Goal: Task Accomplishment & Management: Use online tool/utility

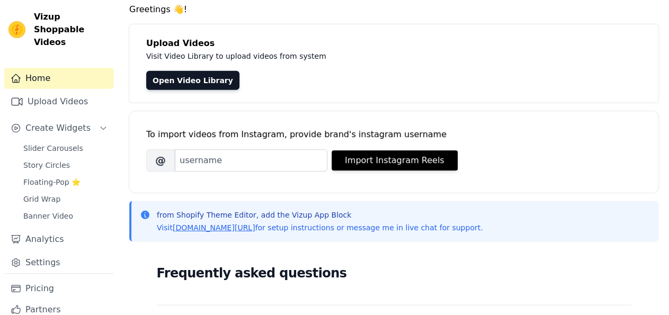
scroll to position [40, 0]
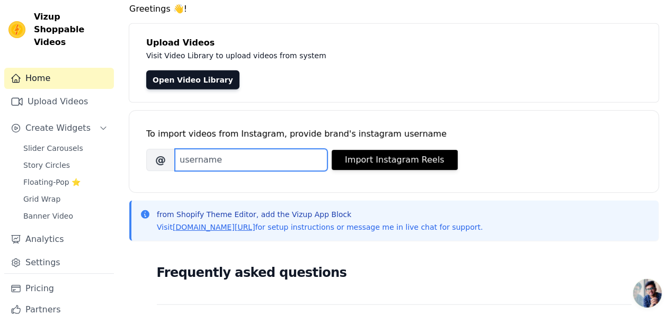
click at [260, 156] on input "Brand's Instagram Username" at bounding box center [251, 160] width 153 height 22
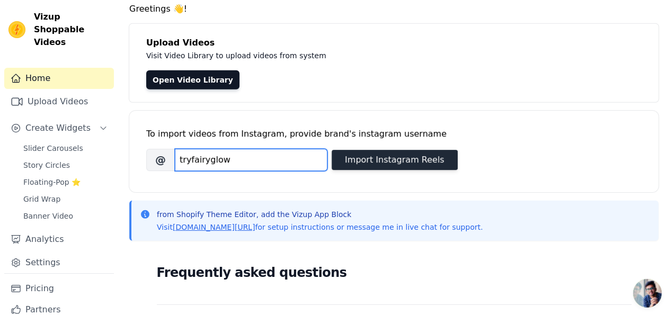
type input "tryfairyglow"
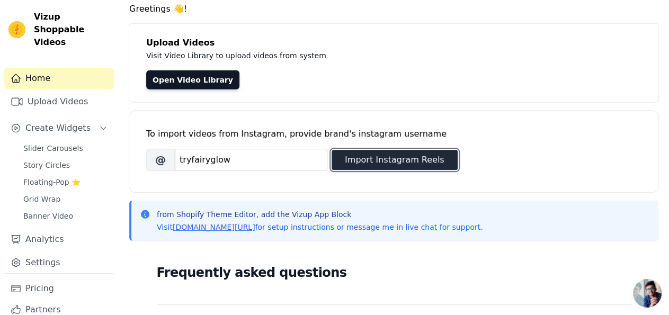
click at [377, 161] on button "Import Instagram Reels" at bounding box center [395, 160] width 126 height 20
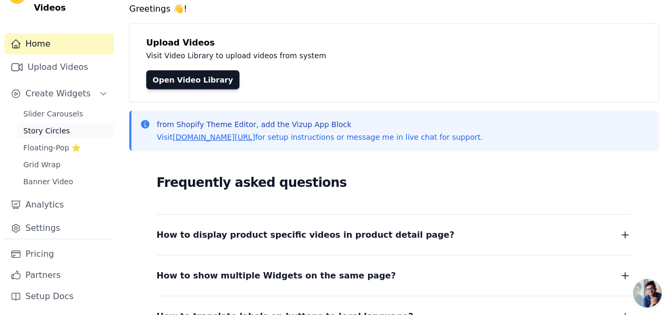
scroll to position [0, 0]
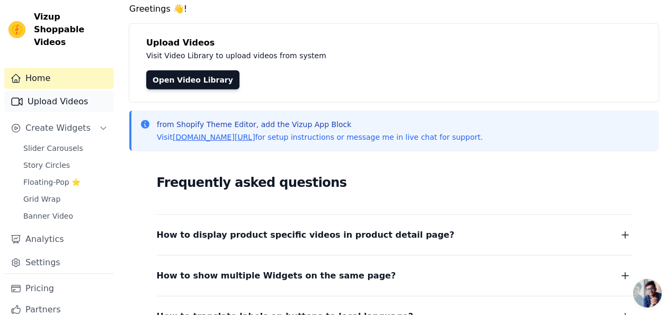
click at [52, 106] on link "Upload Videos" at bounding box center [59, 101] width 110 height 21
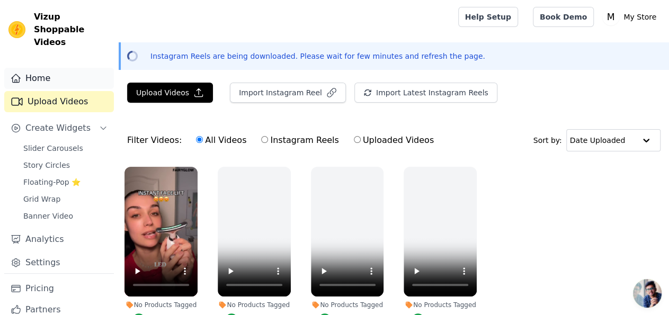
click at [37, 81] on link "Home" at bounding box center [59, 78] width 110 height 21
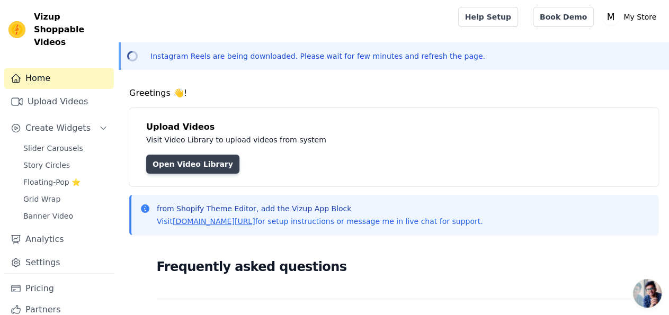
click at [197, 165] on link "Open Video Library" at bounding box center [192, 164] width 93 height 19
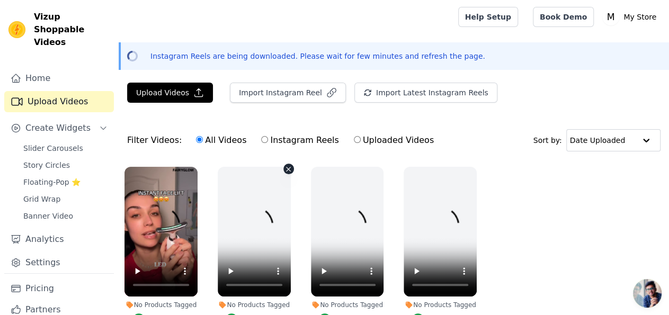
scroll to position [59, 0]
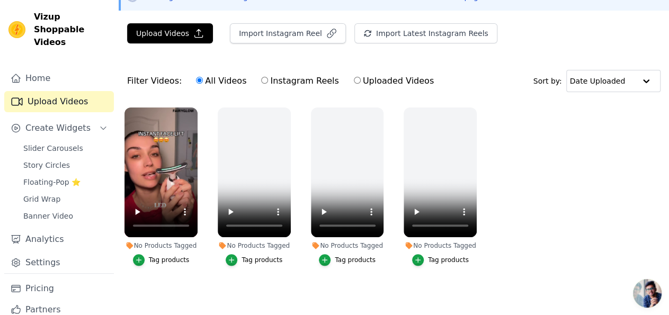
click at [261, 82] on input "Instagram Reels" at bounding box center [264, 80] width 7 height 7
radio input "true"
click at [196, 80] on input "All Videos" at bounding box center [199, 80] width 7 height 7
radio input "true"
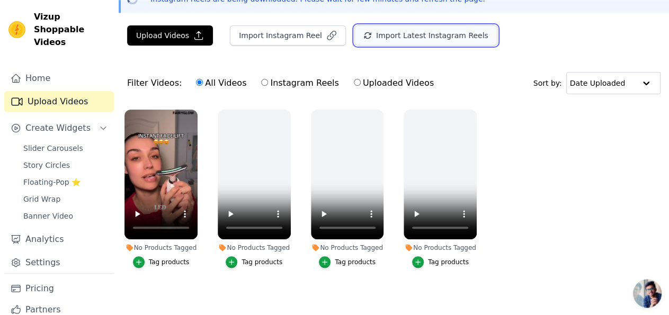
click at [395, 39] on button "Import Latest Instagram Reels" at bounding box center [425, 35] width 143 height 20
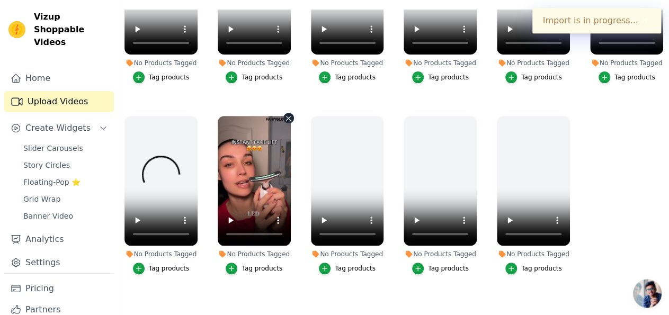
scroll to position [150, 0]
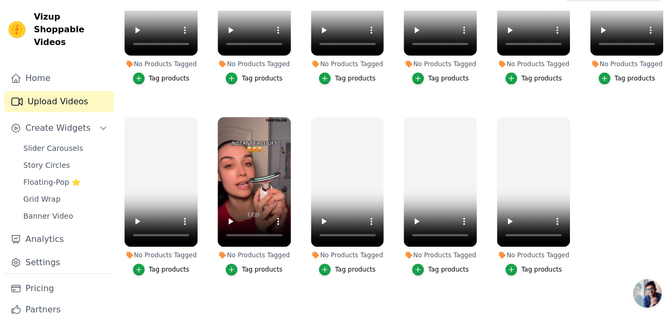
click at [243, 265] on div "Tag products" at bounding box center [262, 269] width 41 height 8
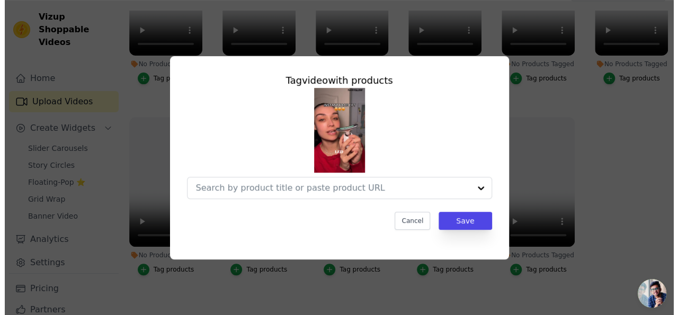
scroll to position [91, 0]
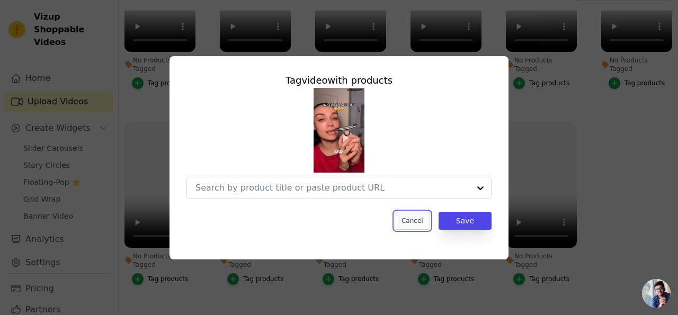
click at [420, 224] on button "Cancel" at bounding box center [413, 221] width 36 height 18
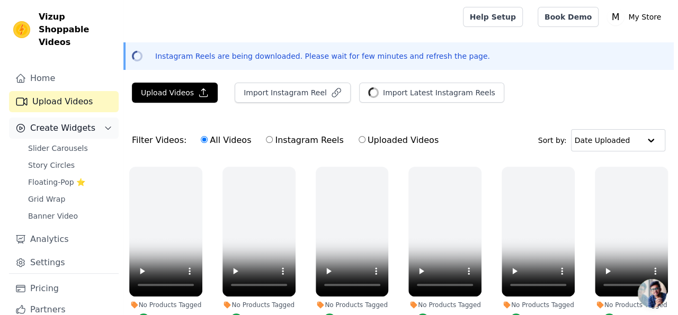
scroll to position [34, 0]
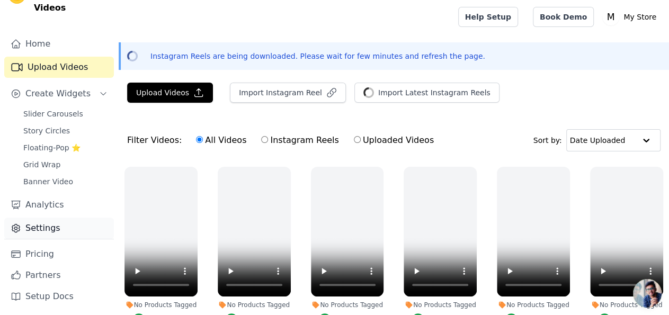
click at [41, 224] on link "Settings" at bounding box center [59, 228] width 110 height 21
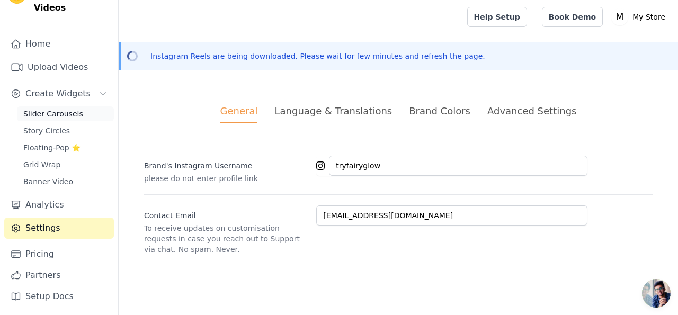
click at [55, 111] on span "Slider Carousels" at bounding box center [53, 114] width 60 height 11
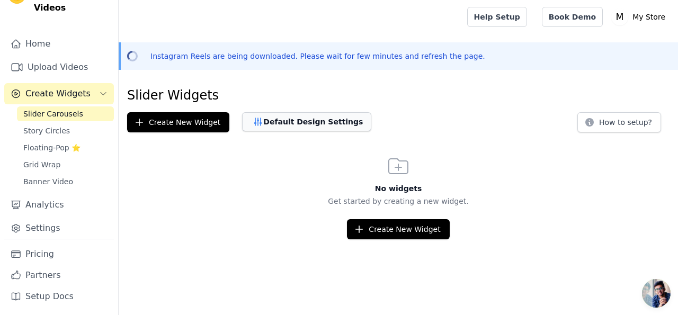
click at [255, 124] on icon "button" at bounding box center [258, 122] width 11 height 11
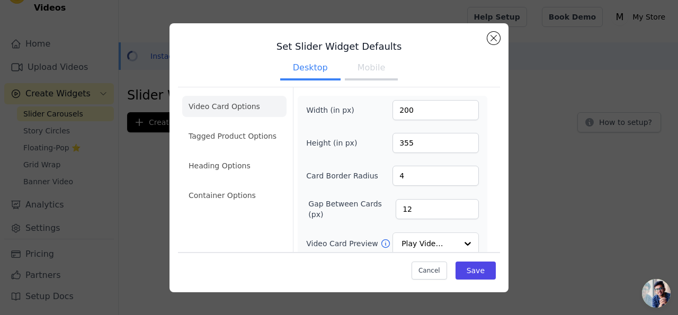
scroll to position [34, 0]
click at [352, 68] on button "Mobile" at bounding box center [371, 68] width 53 height 23
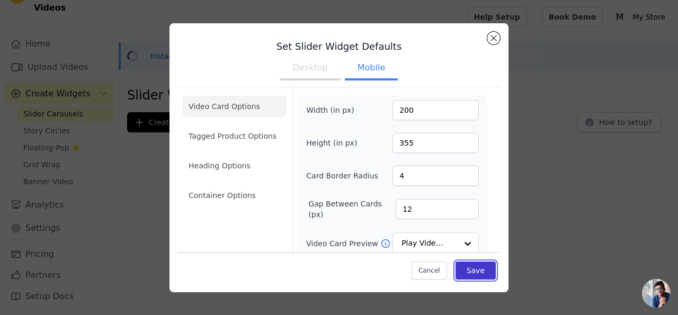
click at [465, 269] on button "Save" at bounding box center [476, 271] width 40 height 18
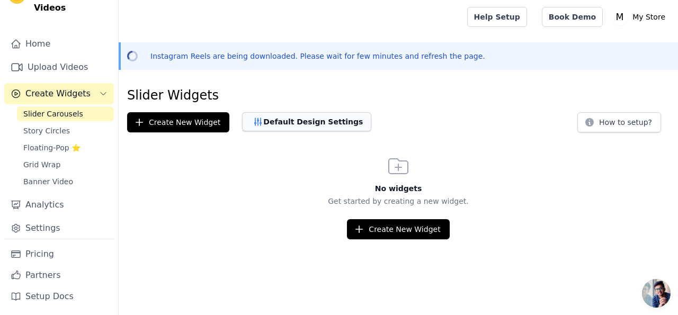
click at [272, 116] on button "Default Design Settings" at bounding box center [306, 121] width 129 height 19
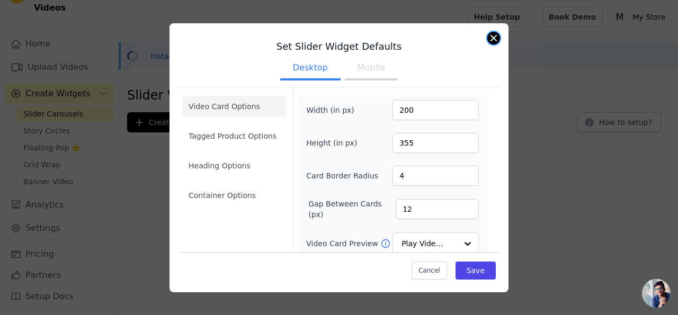
click at [493, 41] on button "Close modal" at bounding box center [493, 38] width 13 height 13
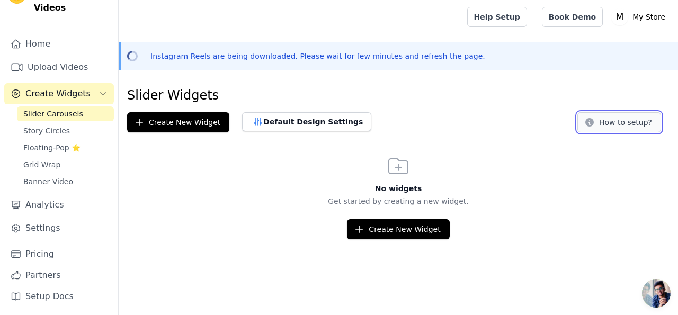
click at [594, 126] on icon at bounding box center [589, 122] width 8 height 8
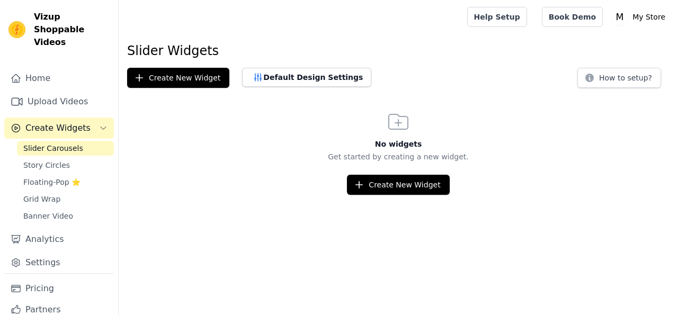
scroll to position [34, 0]
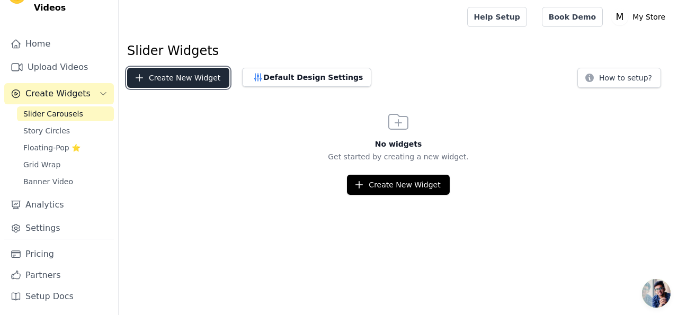
click at [145, 83] on button "Create New Widget" at bounding box center [178, 78] width 102 height 20
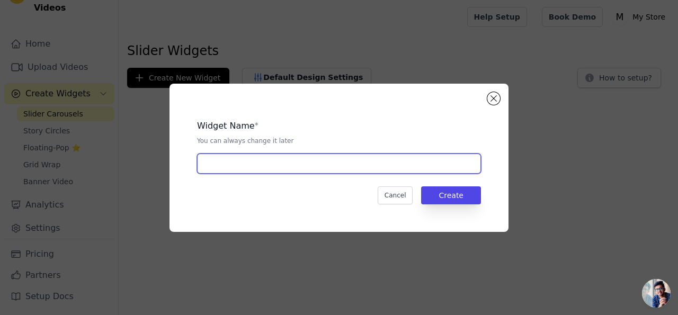
click at [276, 164] on input "text" at bounding box center [339, 164] width 284 height 20
type input "slider"
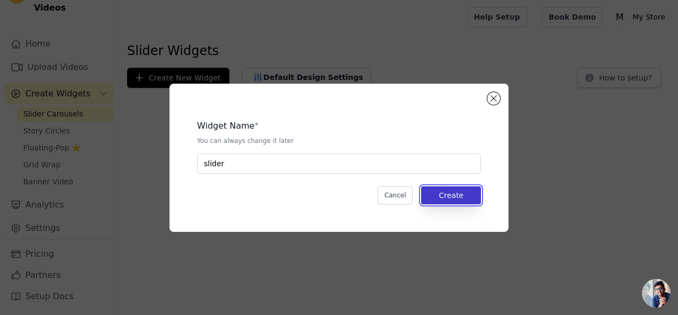
click at [454, 199] on button "Create" at bounding box center [451, 196] width 60 height 18
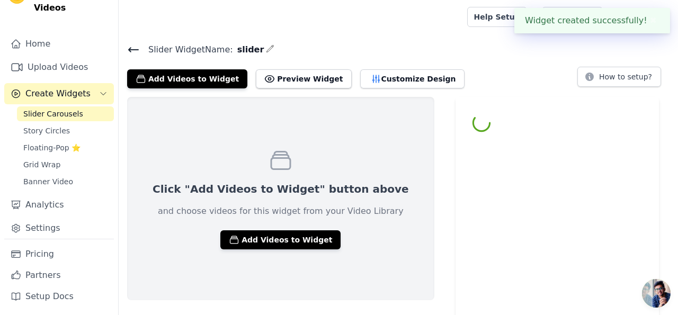
scroll to position [34, 0]
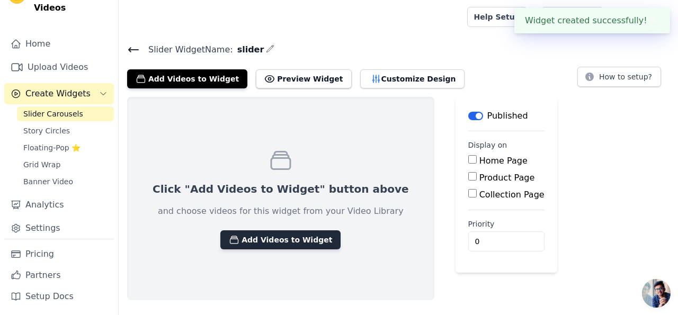
click at [280, 233] on button "Add Videos to Widget" at bounding box center [280, 239] width 120 height 19
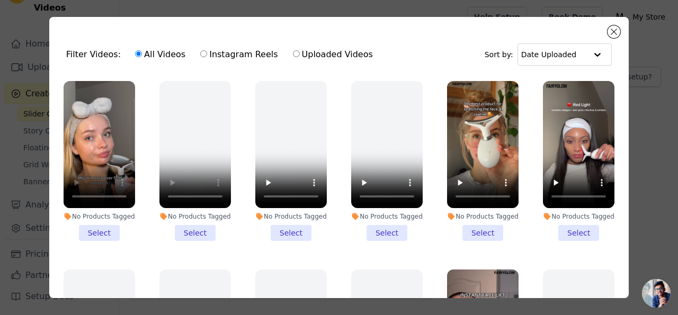
click at [103, 229] on li "No Products Tagged Select" at bounding box center [100, 161] width 72 height 160
click at [0, 0] on input "No Products Tagged Select" at bounding box center [0, 0] width 0 height 0
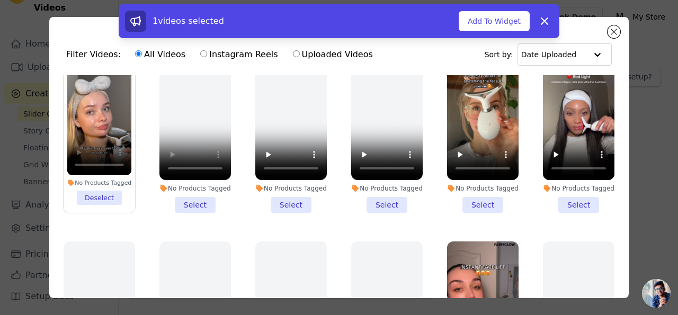
scroll to position [28, 0]
click at [472, 202] on li "No Products Tagged Select" at bounding box center [483, 133] width 72 height 160
click at [0, 0] on input "No Products Tagged Select" at bounding box center [0, 0] width 0 height 0
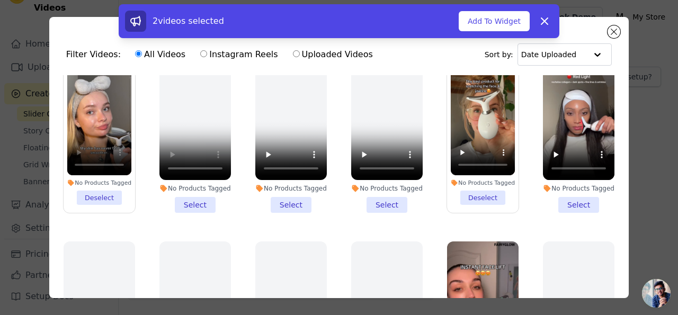
click at [565, 201] on li "No Products Tagged Select" at bounding box center [579, 133] width 72 height 160
click at [0, 0] on input "No Products Tagged Select" at bounding box center [0, 0] width 0 height 0
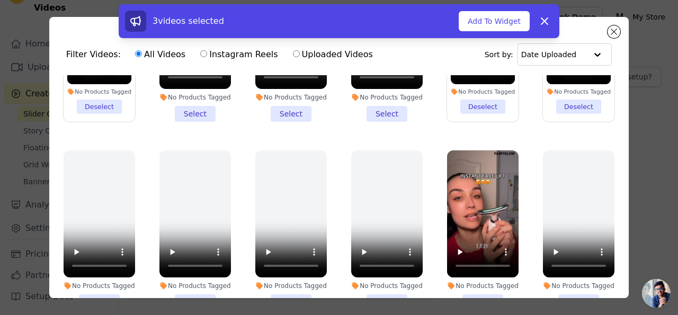
scroll to position [170, 0]
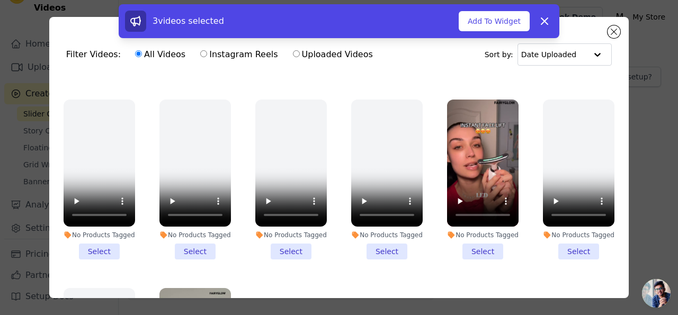
click at [468, 241] on li "No Products Tagged Select" at bounding box center [483, 180] width 72 height 160
click at [0, 0] on input "No Products Tagged Select" at bounding box center [0, 0] width 0 height 0
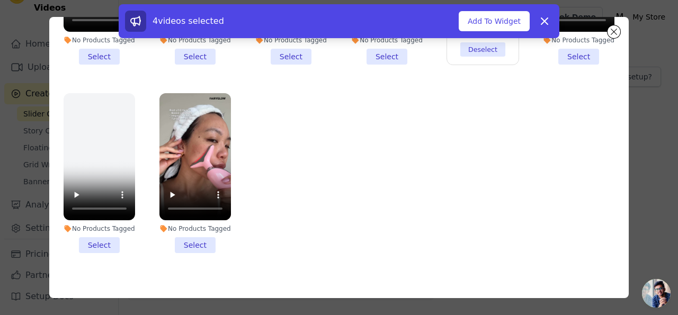
scroll to position [92, 0]
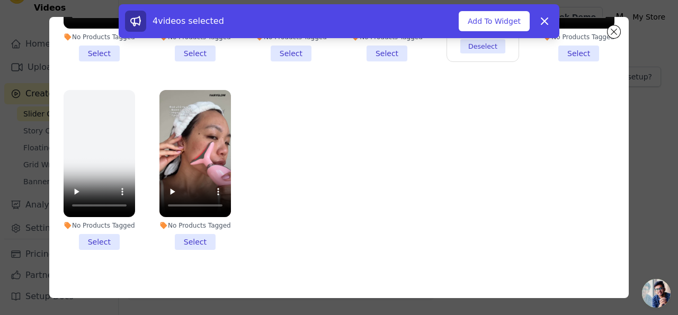
click at [193, 232] on li "No Products Tagged Select" at bounding box center [195, 170] width 72 height 160
click at [0, 0] on input "No Products Tagged Select" at bounding box center [0, 0] width 0 height 0
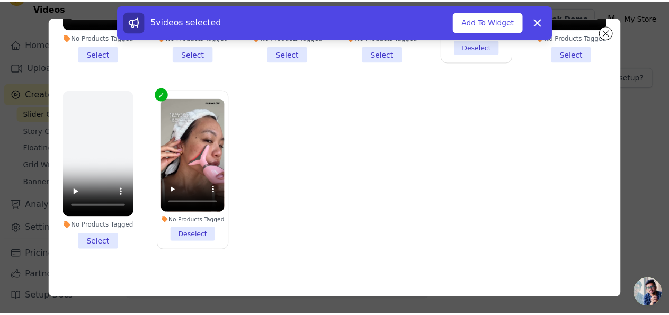
scroll to position [243, 0]
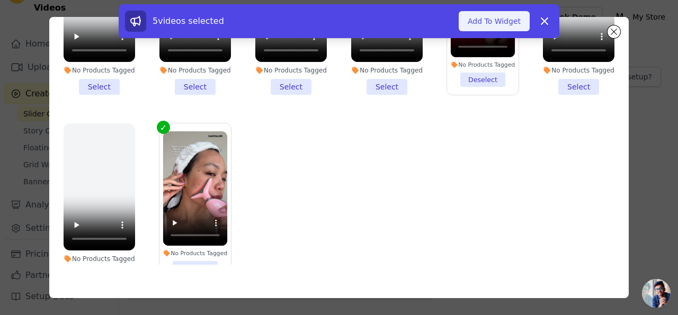
click at [471, 23] on button "Add To Widget" at bounding box center [494, 21] width 71 height 20
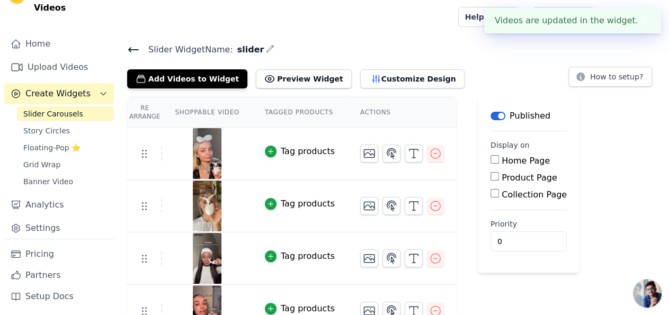
scroll to position [34, 0]
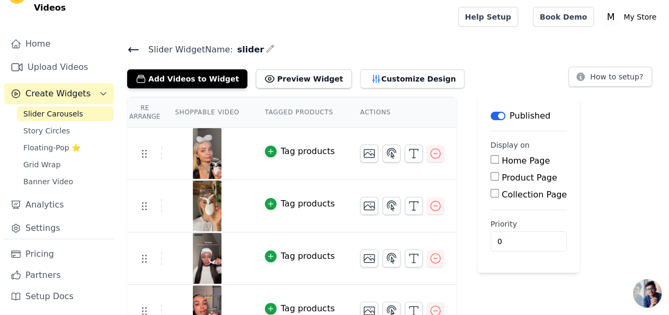
click at [491, 176] on input "Product Page" at bounding box center [495, 176] width 8 height 8
checkbox input "true"
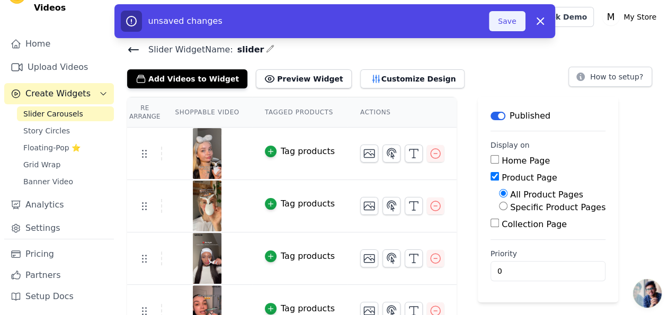
click at [502, 24] on button "Save" at bounding box center [507, 21] width 36 height 20
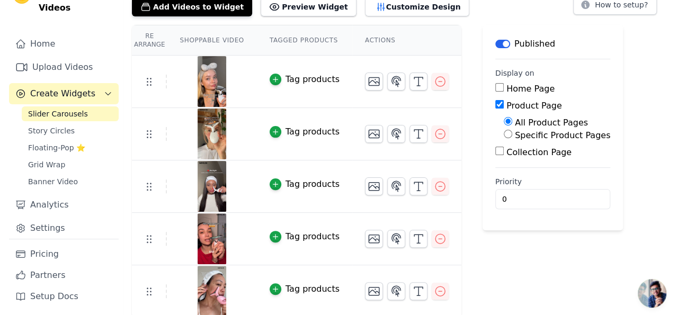
scroll to position [0, 0]
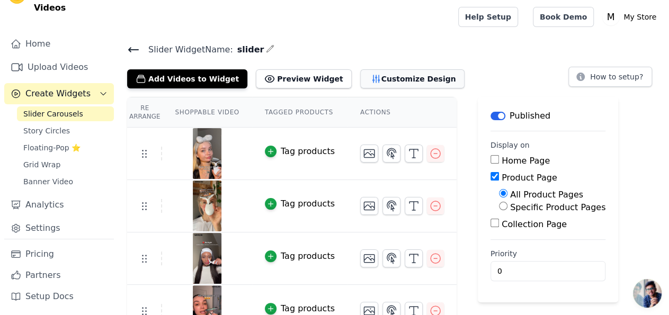
click at [371, 82] on icon "button" at bounding box center [376, 79] width 11 height 11
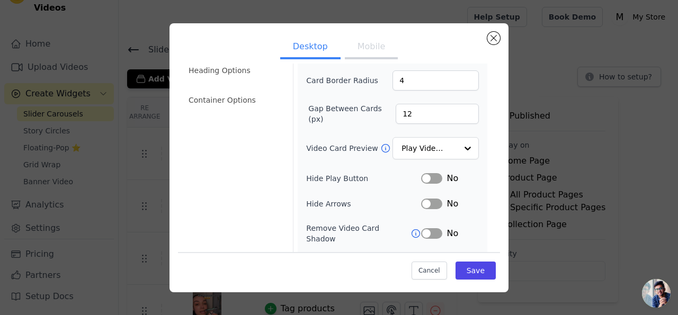
scroll to position [75, 0]
click at [415, 144] on input "Video Card Preview" at bounding box center [429, 148] width 55 height 21
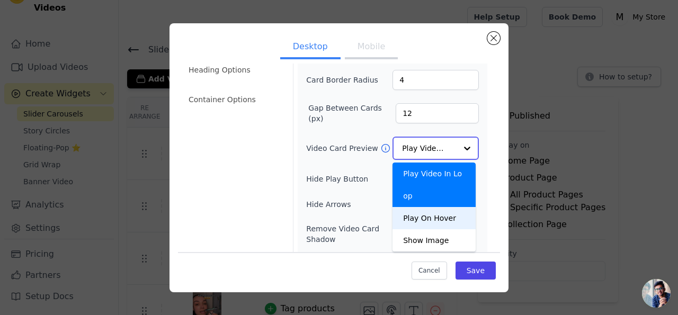
click at [414, 207] on div "Play On Hover" at bounding box center [434, 218] width 83 height 22
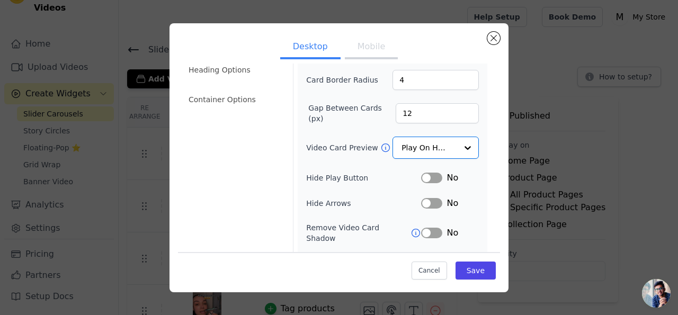
click at [380, 146] on icon at bounding box center [385, 148] width 11 height 11
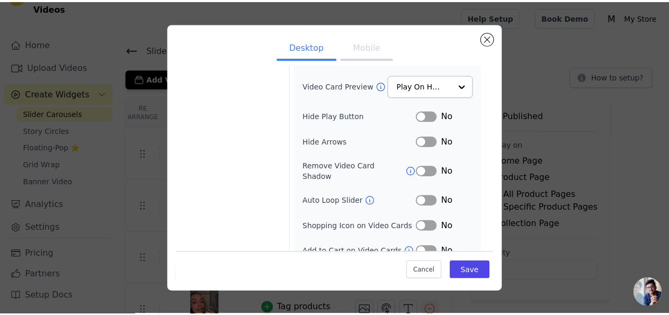
scroll to position [139, 0]
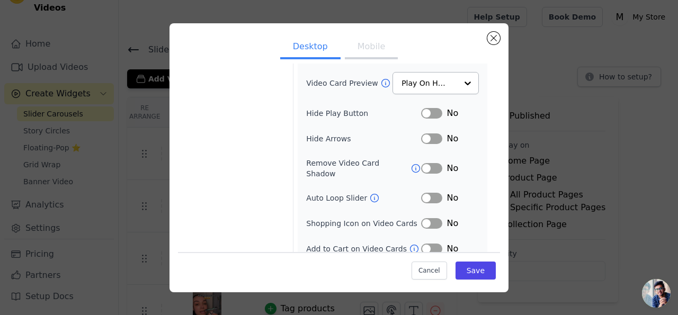
click at [369, 193] on icon at bounding box center [374, 198] width 11 height 11
click at [427, 193] on button "Label" at bounding box center [431, 198] width 21 height 11
click at [467, 265] on button "Save" at bounding box center [476, 271] width 40 height 18
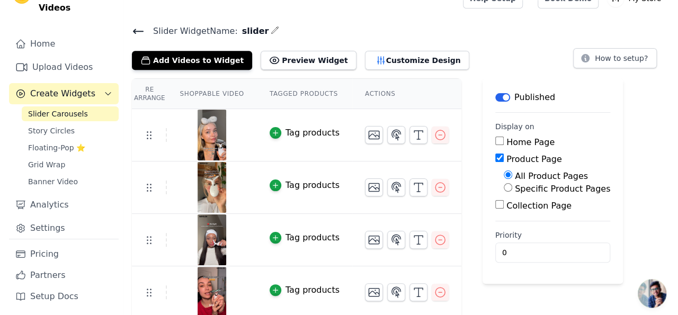
scroll to position [0, 0]
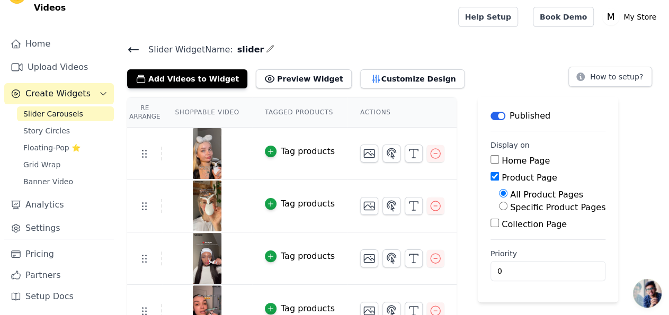
click at [266, 47] on icon "button" at bounding box center [270, 49] width 8 height 8
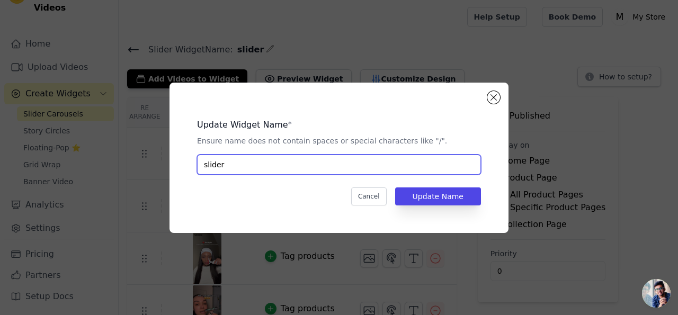
click at [323, 166] on input "slider" at bounding box center [339, 165] width 284 height 20
type input "sliderrrrr"
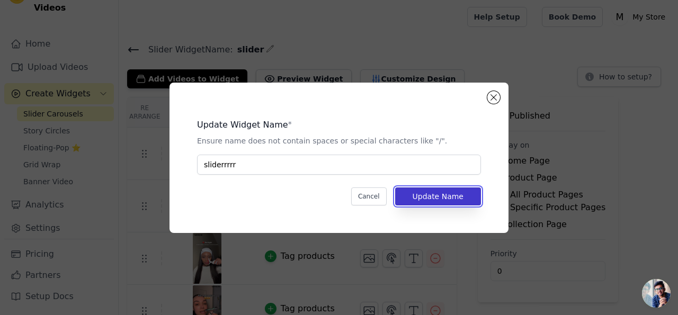
click at [463, 201] on button "Update Name" at bounding box center [438, 197] width 86 height 18
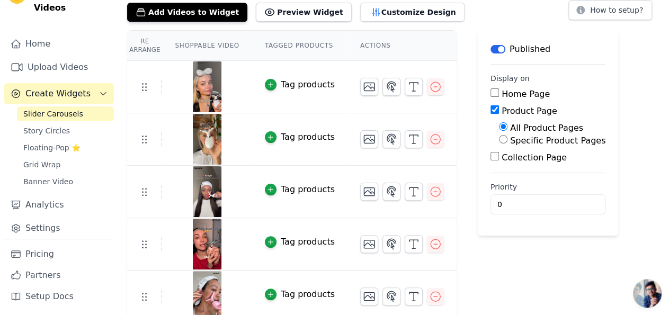
scroll to position [0, 0]
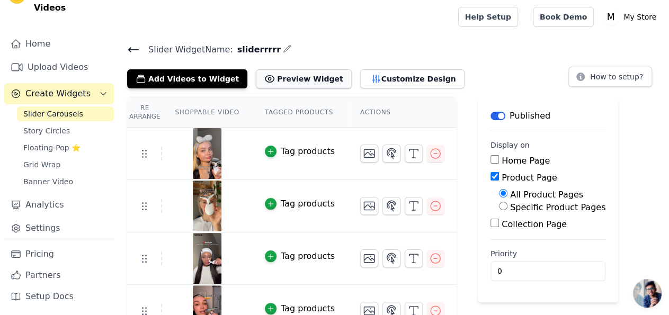
click at [271, 79] on button "Preview Widget" at bounding box center [303, 78] width 95 height 19
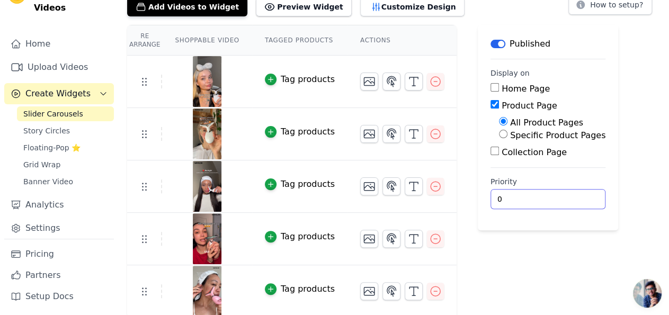
click at [553, 192] on input "0" at bounding box center [548, 199] width 115 height 20
click at [478, 264] on div "Label Published Display on Home Page Product Page All Product Pages Specific Pr…" at bounding box center [548, 171] width 140 height 293
click at [363, 187] on icon "button" at bounding box center [369, 186] width 13 height 13
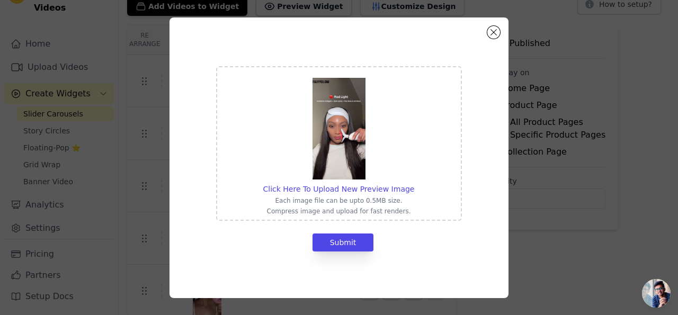
scroll to position [34, 0]
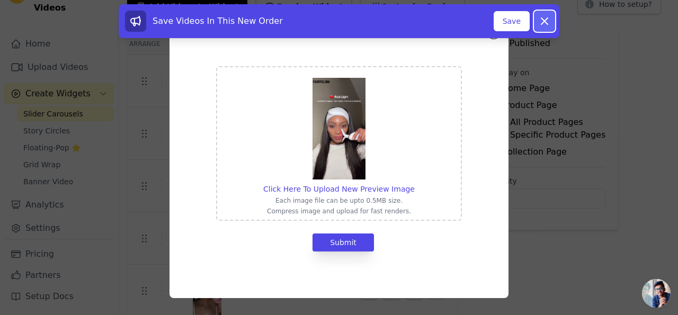
click at [544, 21] on icon at bounding box center [545, 21] width 6 height 6
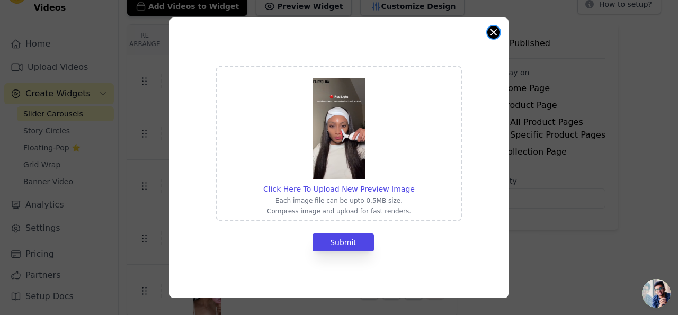
click at [493, 33] on button "Close modal" at bounding box center [493, 32] width 13 height 13
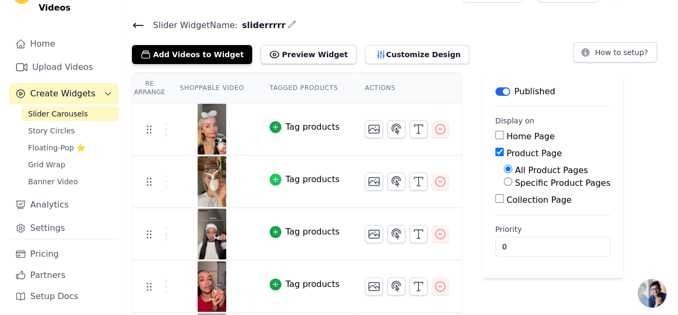
scroll to position [0, 0]
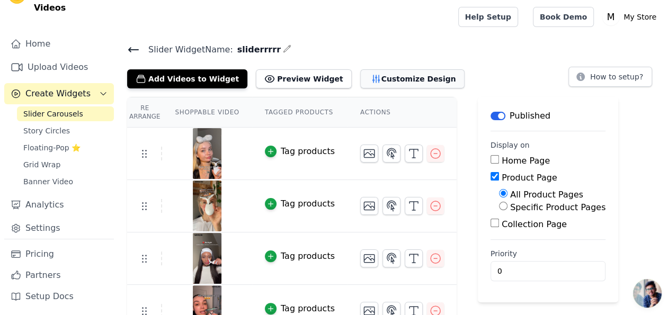
click at [363, 75] on button "Customize Design" at bounding box center [412, 78] width 104 height 19
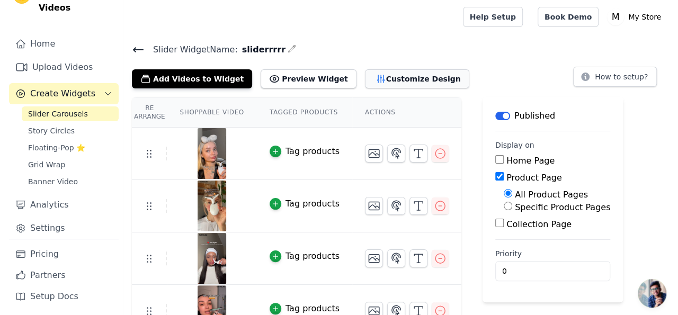
scroll to position [34, 0]
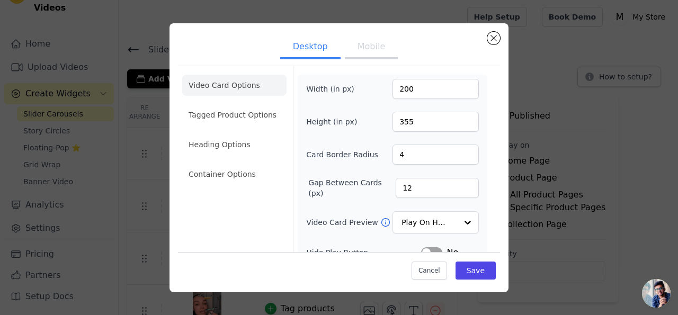
click at [370, 55] on button "Mobile" at bounding box center [371, 47] width 53 height 23
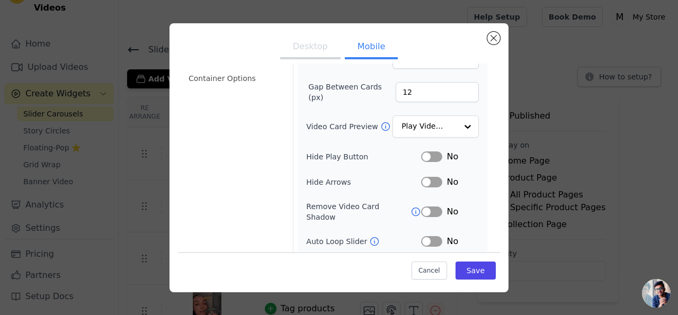
scroll to position [101, 0]
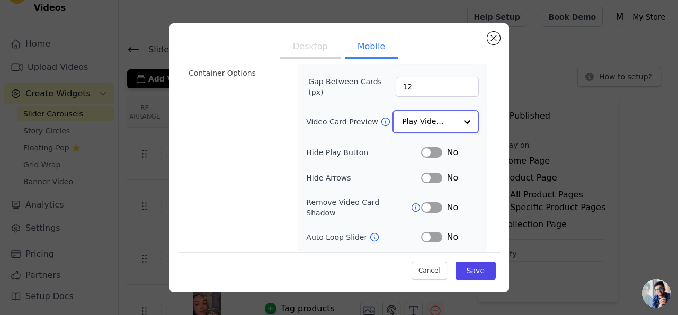
click at [434, 122] on input "Video Card Preview" at bounding box center [429, 121] width 55 height 21
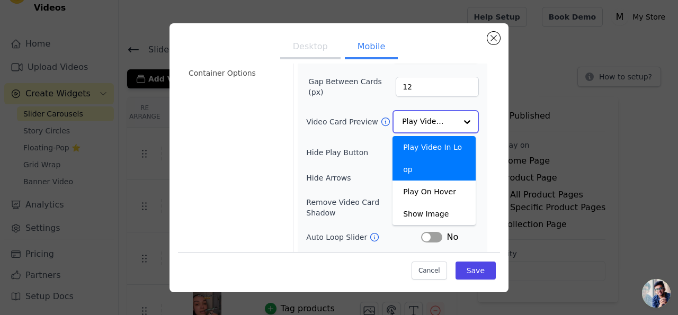
click at [434, 122] on input "Video Card Preview" at bounding box center [429, 121] width 55 height 21
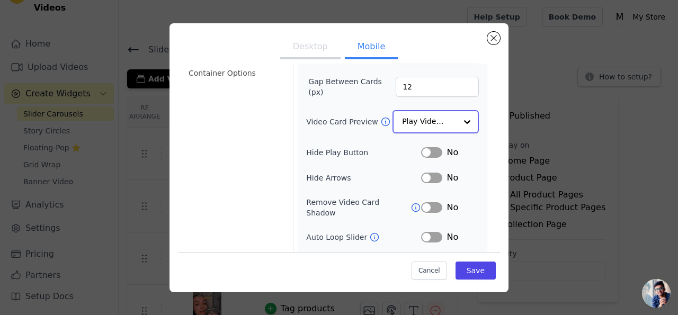
click at [434, 122] on input "Video Card Preview" at bounding box center [429, 121] width 55 height 21
click at [228, 199] on div "Video Card Options Tagged Product Options Heading Options Container Options" at bounding box center [234, 146] width 104 height 362
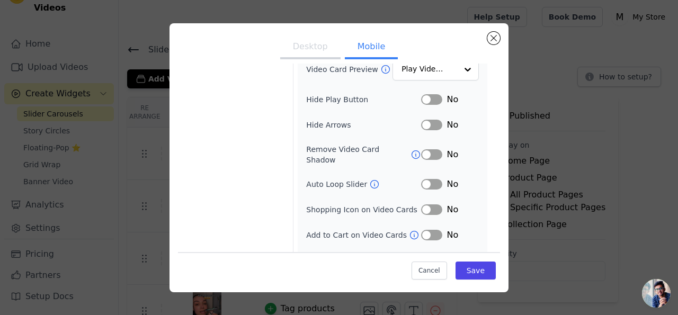
scroll to position [165, 0]
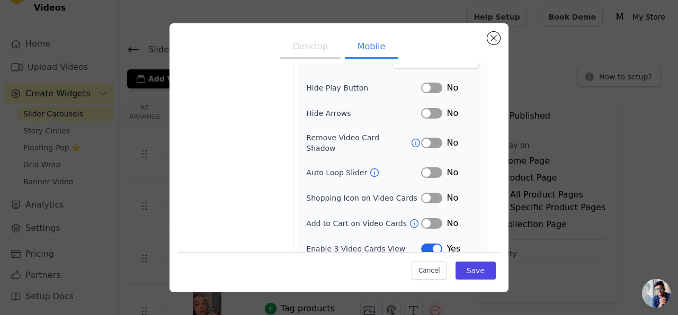
click at [424, 153] on div "Width (in px) 200 Height (in px) 355 Card Border Radius 4 Gap Between Cards (px…" at bounding box center [392, 84] width 173 height 341
click at [422, 167] on button "Label" at bounding box center [431, 172] width 21 height 11
click at [312, 46] on button "Desktop" at bounding box center [310, 47] width 60 height 23
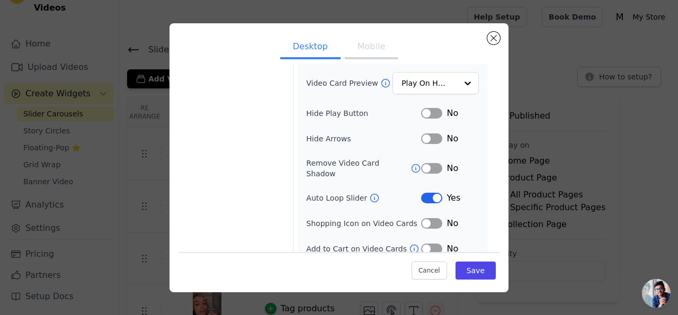
click at [361, 47] on button "Mobile" at bounding box center [371, 47] width 53 height 23
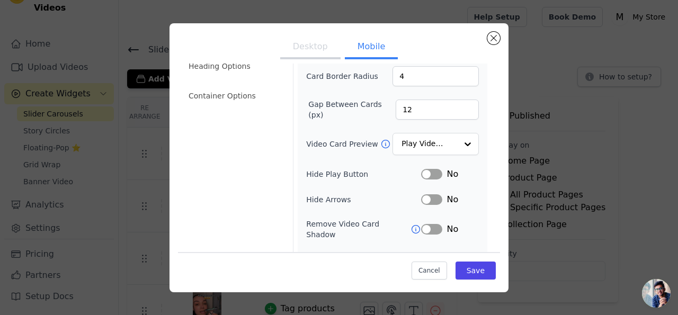
scroll to position [72, 0]
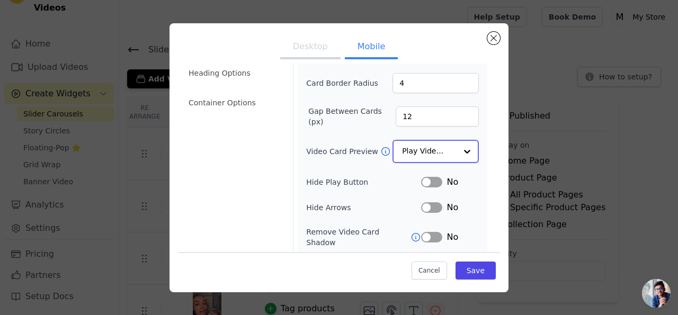
click at [416, 146] on input "Video Card Preview" at bounding box center [429, 151] width 55 height 21
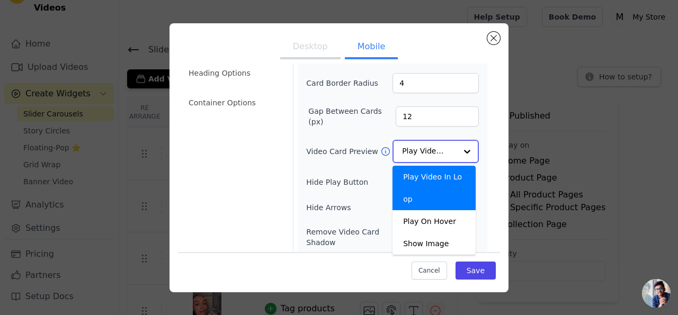
click at [416, 146] on input "Video Card Preview" at bounding box center [429, 151] width 55 height 21
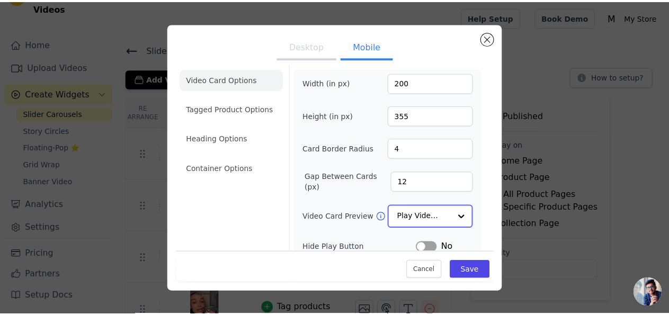
scroll to position [0, 0]
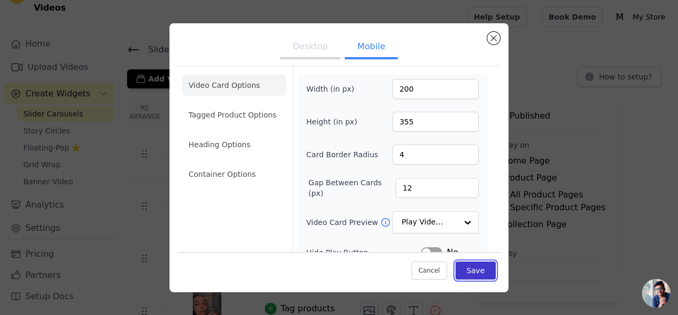
click at [463, 268] on button "Save" at bounding box center [476, 271] width 40 height 18
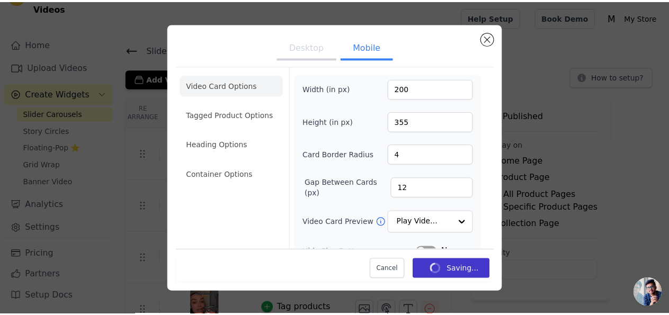
scroll to position [34, 0]
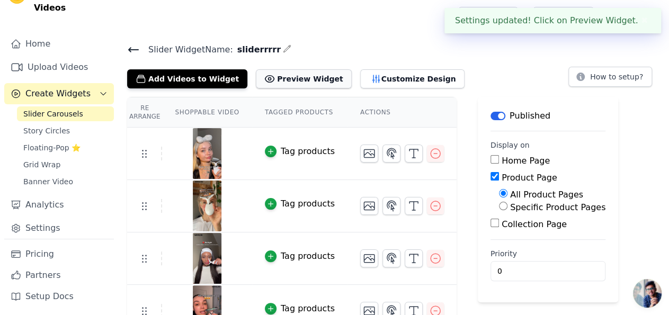
click at [285, 76] on button "Preview Widget" at bounding box center [303, 78] width 95 height 19
